Goal: Task Accomplishment & Management: Manage account settings

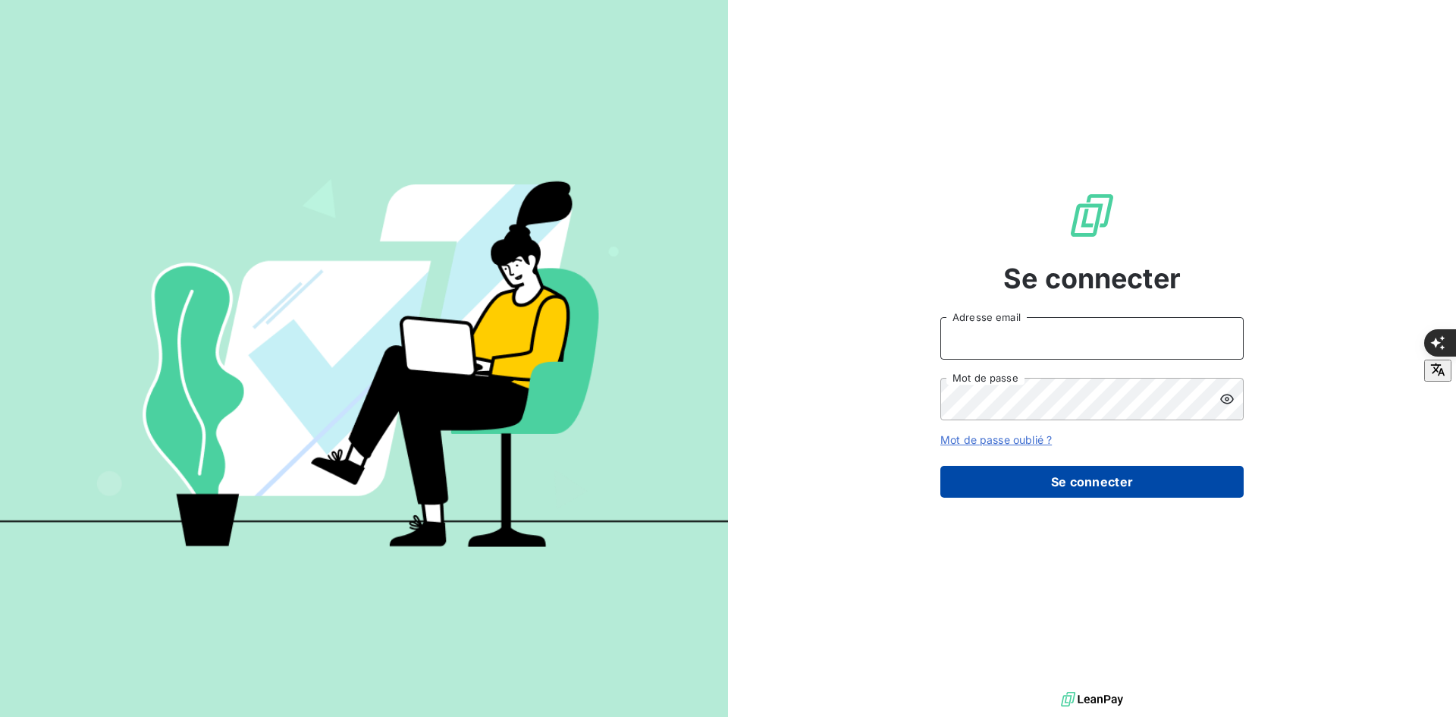
type input "[PERSON_NAME][EMAIL_ADDRESS][DOMAIN_NAME]"
click at [979, 488] on button "Se connecter" at bounding box center [1091, 482] width 303 height 32
